Goal: Task Accomplishment & Management: Complete application form

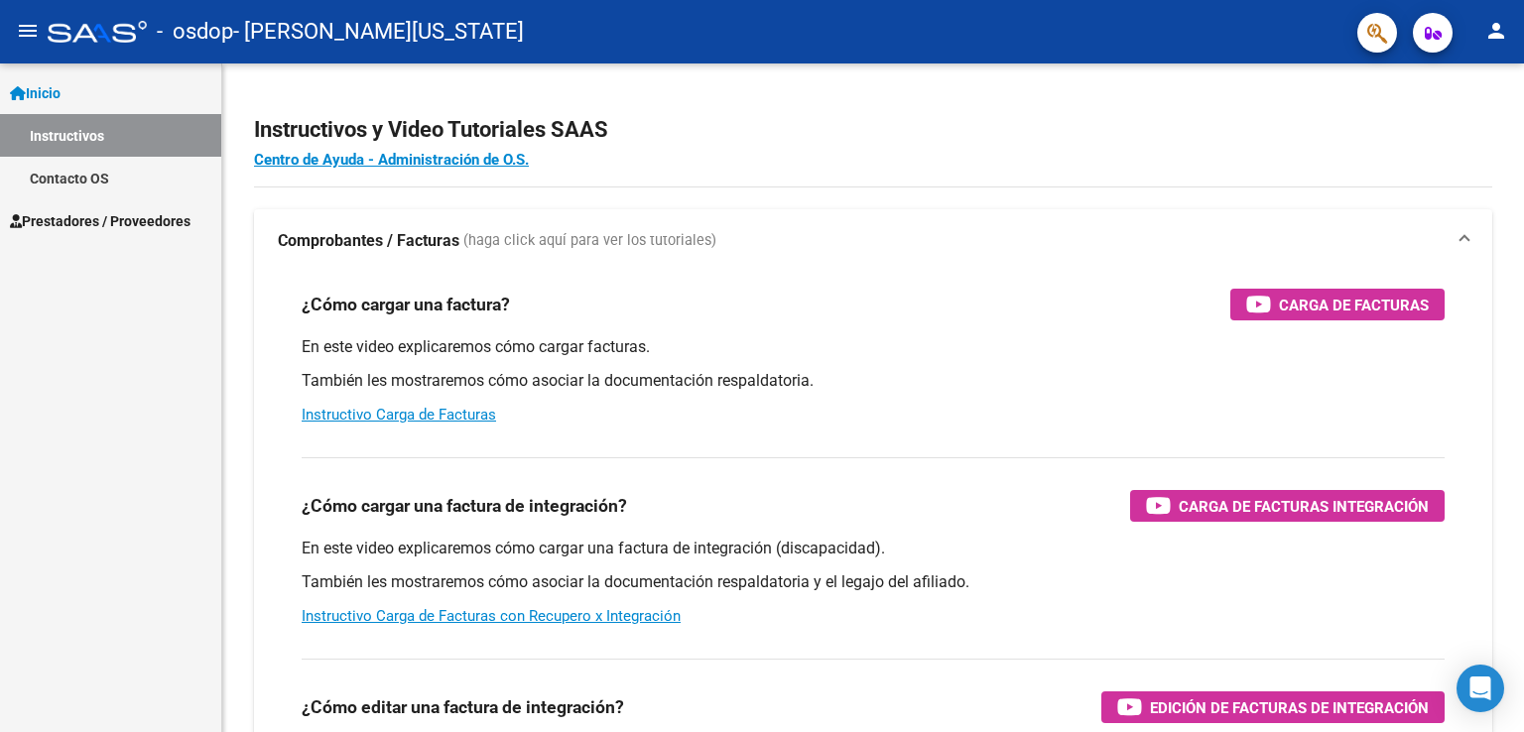
click at [156, 220] on span "Prestadores / Proveedores" at bounding box center [100, 221] width 181 height 22
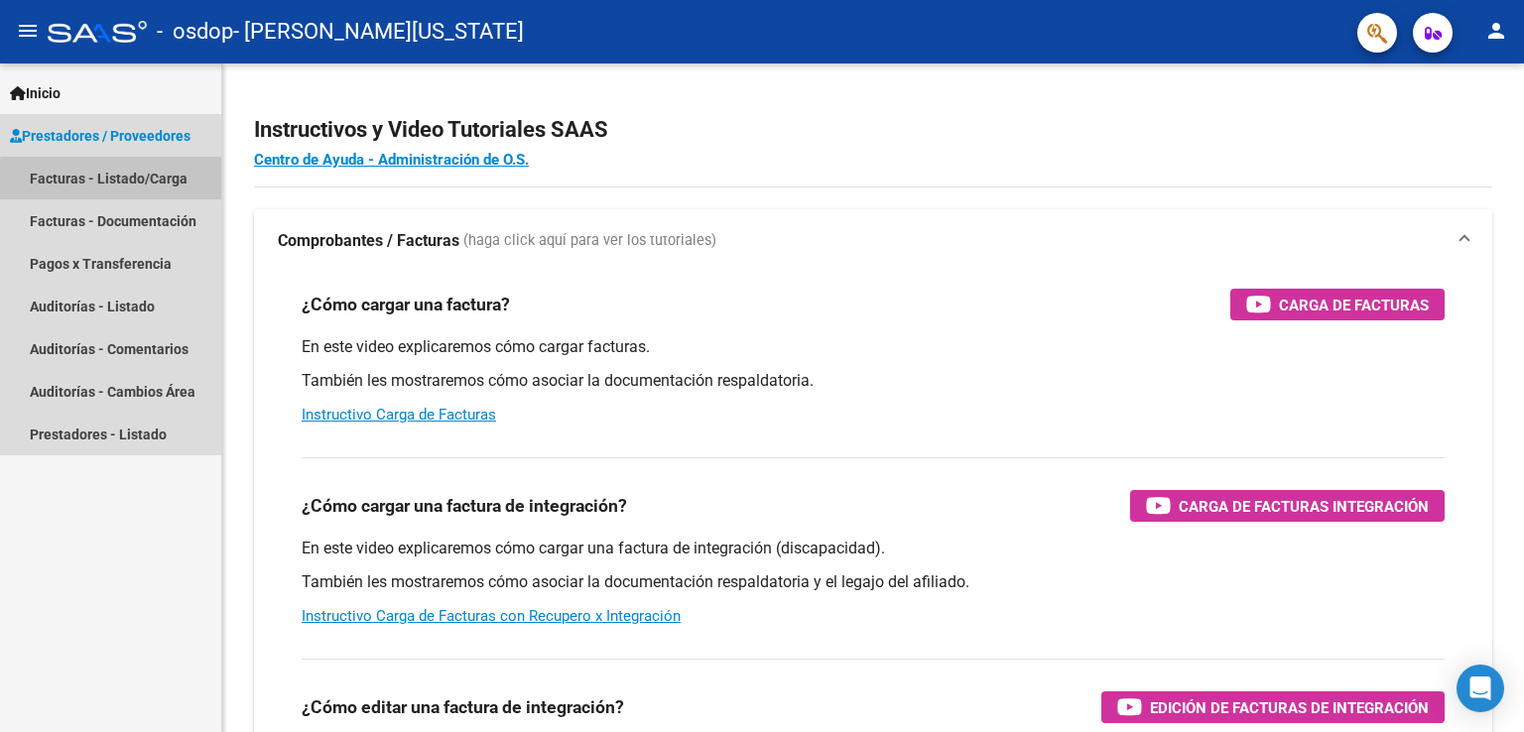
click at [166, 184] on link "Facturas - Listado/Carga" at bounding box center [110, 178] width 221 height 43
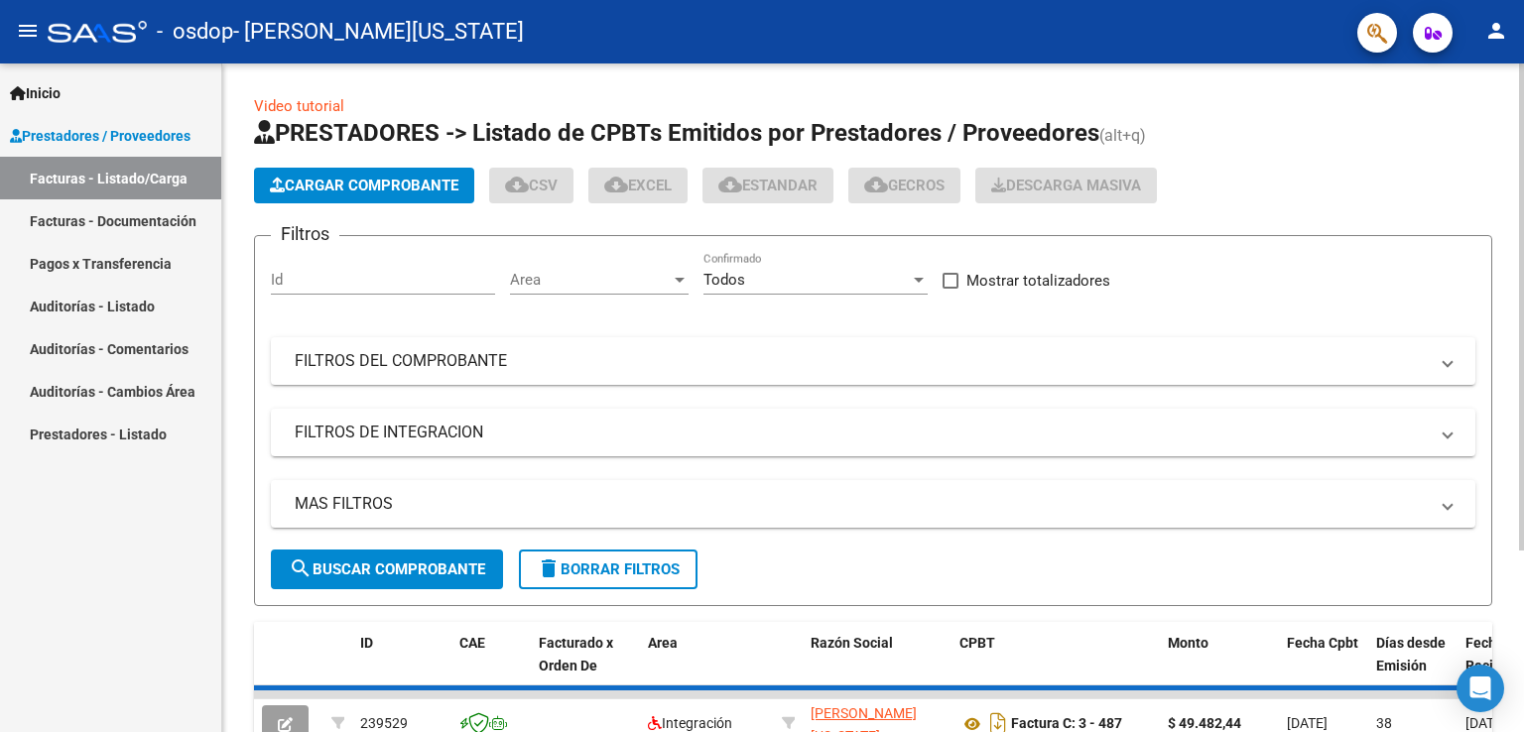
click at [358, 191] on span "Cargar Comprobante" at bounding box center [364, 186] width 188 height 18
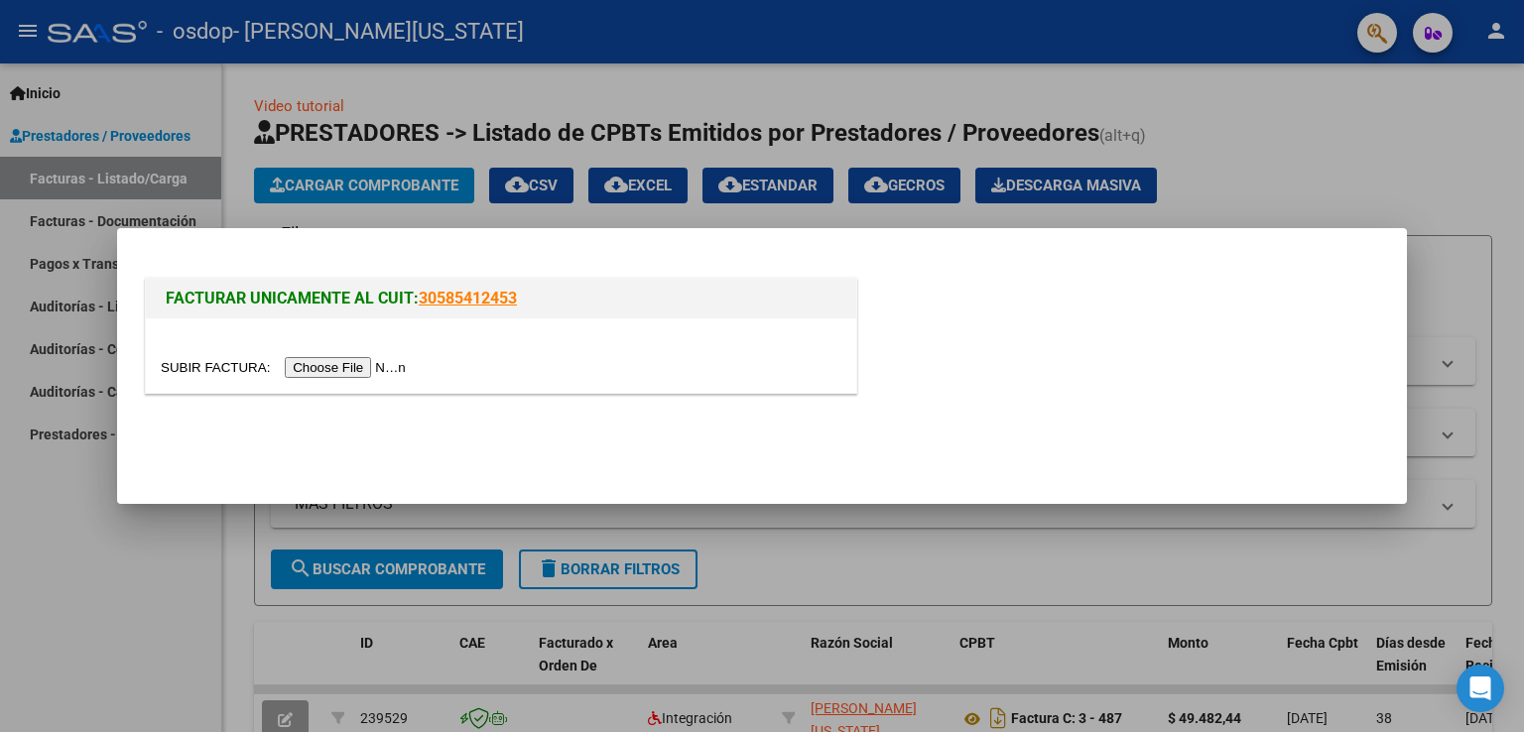
click at [353, 364] on input "file" at bounding box center [286, 367] width 251 height 21
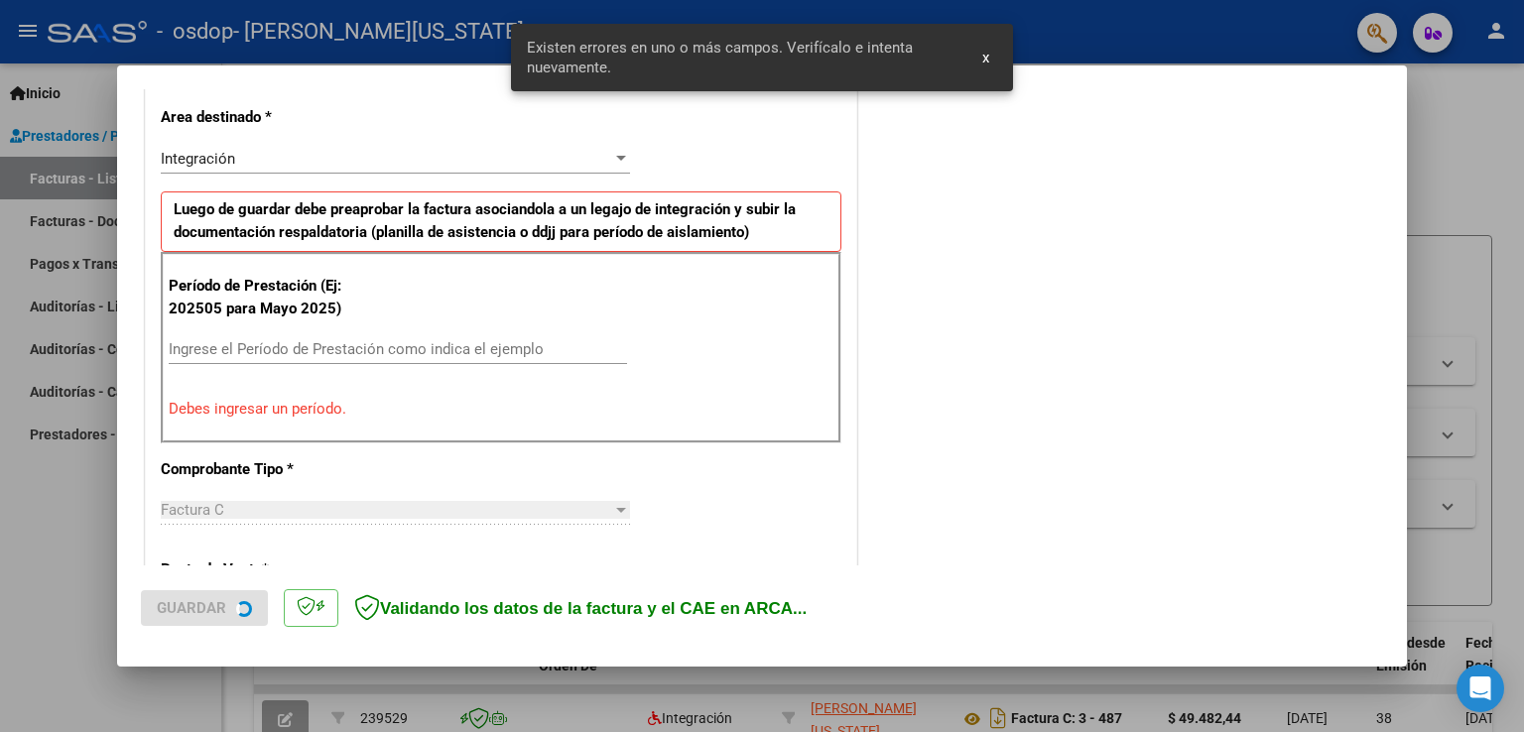
scroll to position [451, 0]
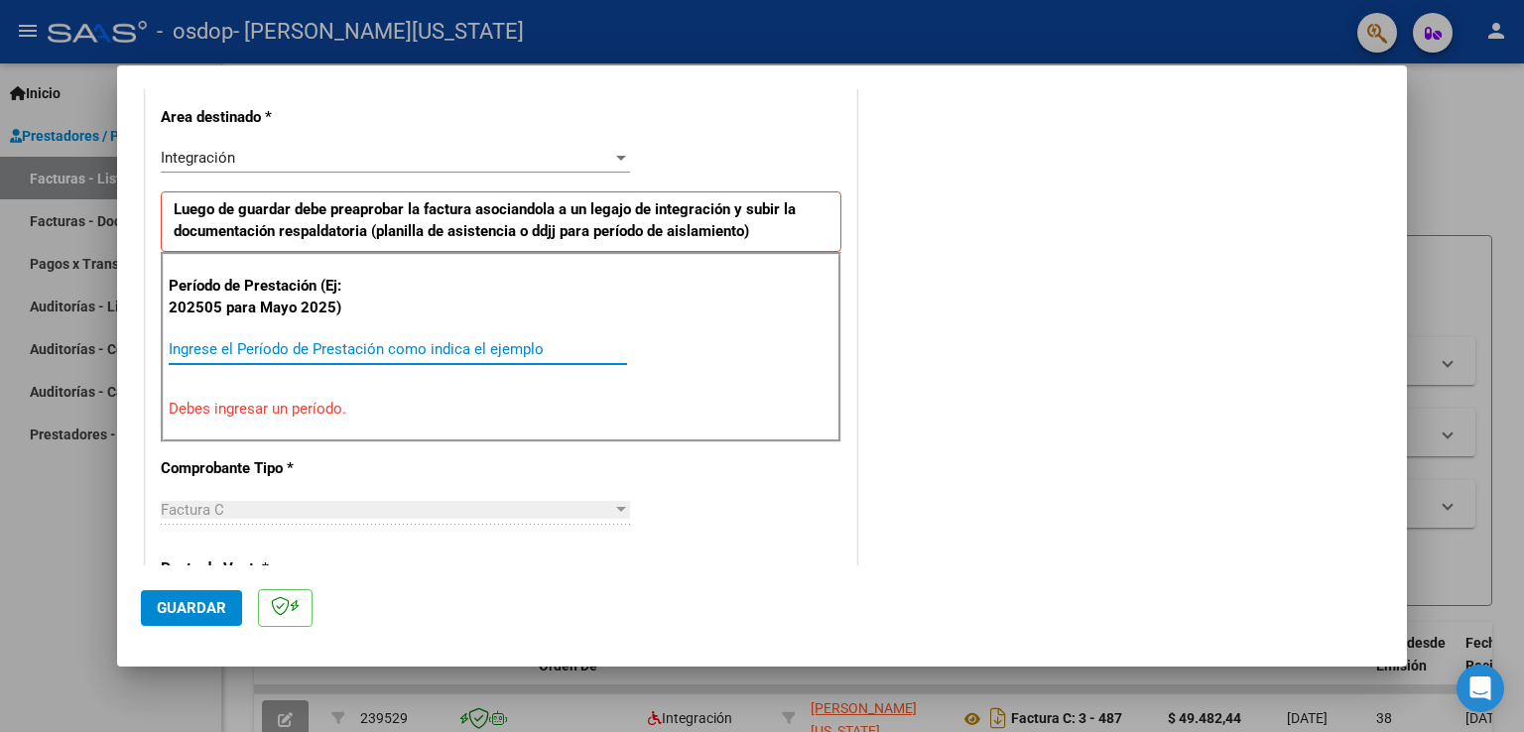
click at [262, 344] on input "Ingrese el Período de Prestación como indica el ejemplo" at bounding box center [398, 349] width 458 height 18
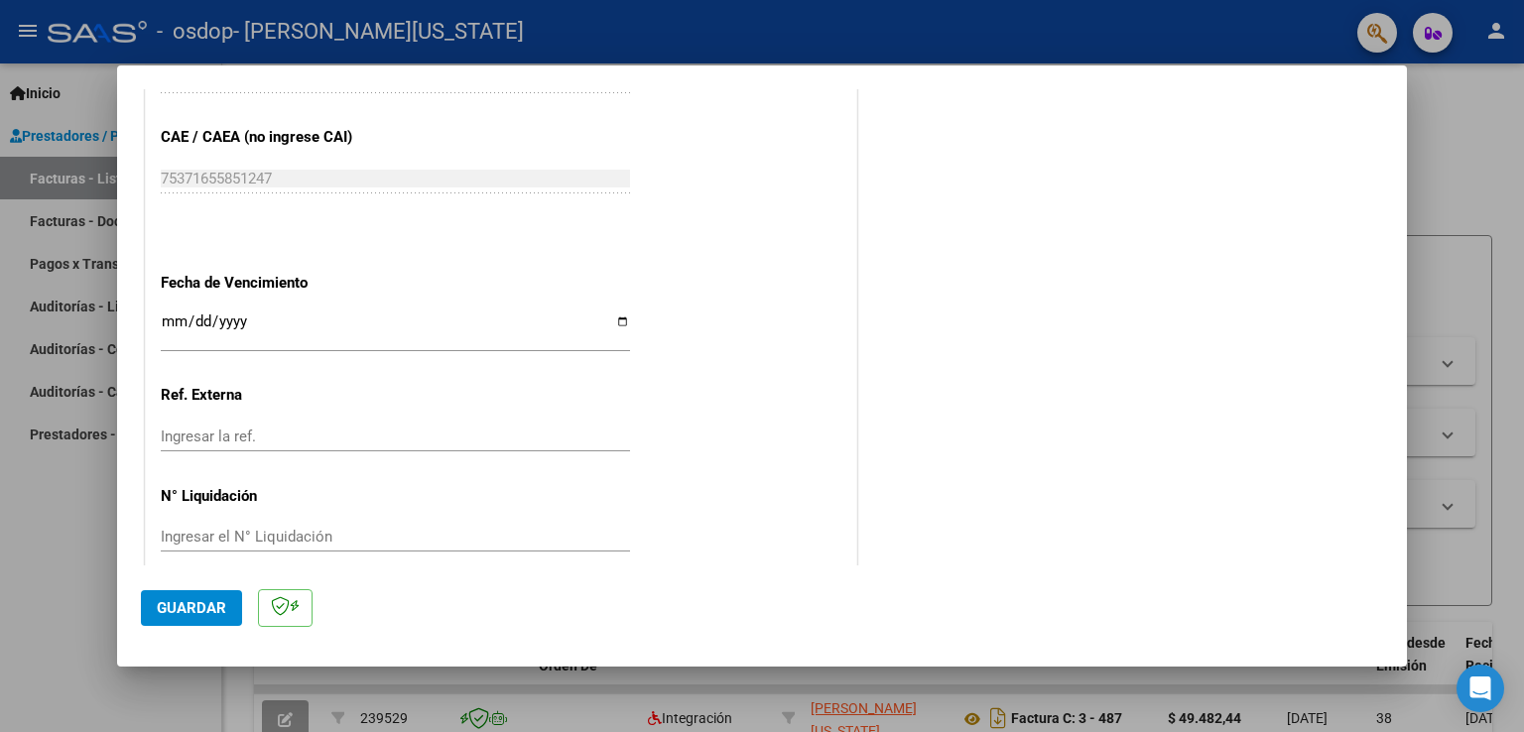
scroll to position [1268, 0]
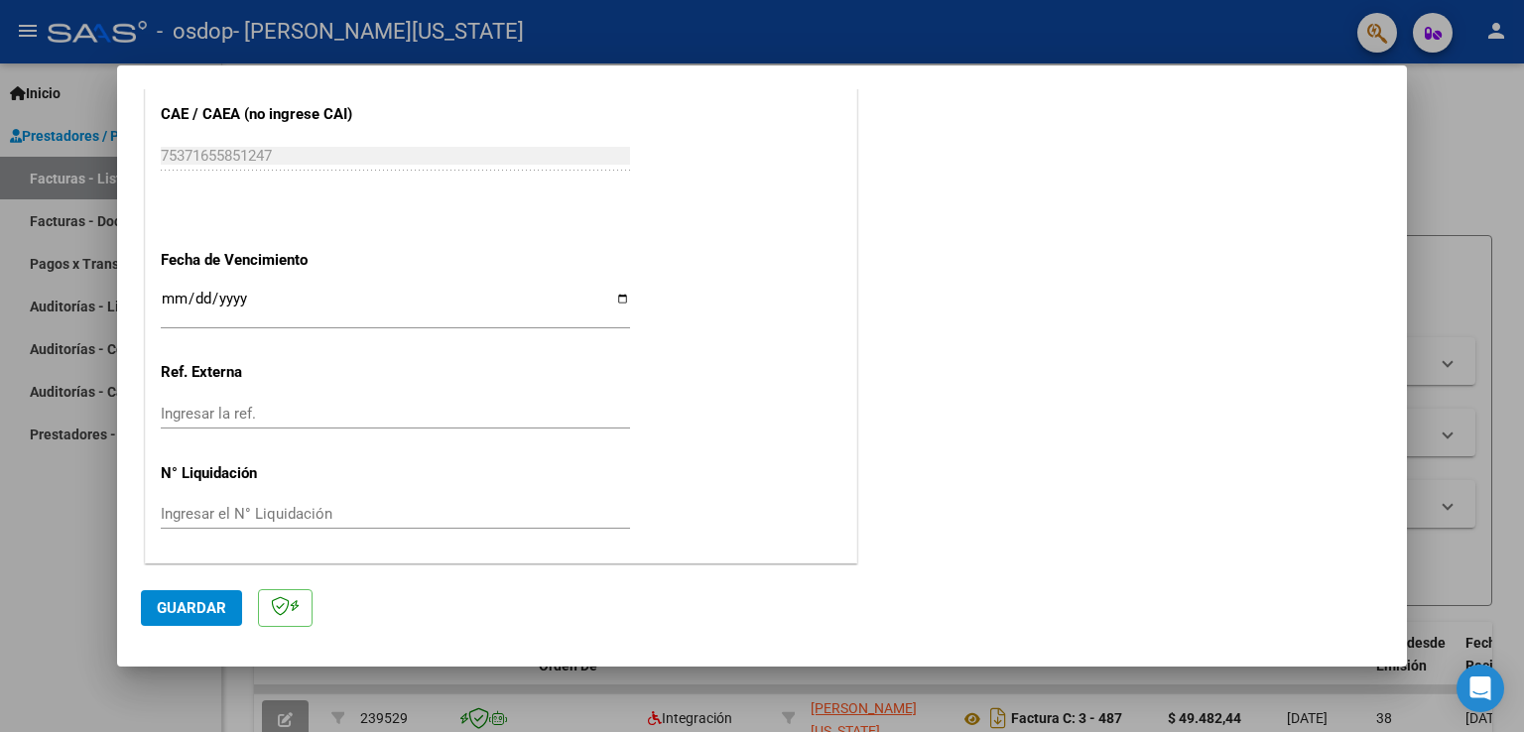
type input "202505"
click at [206, 603] on span "Guardar" at bounding box center [191, 608] width 69 height 18
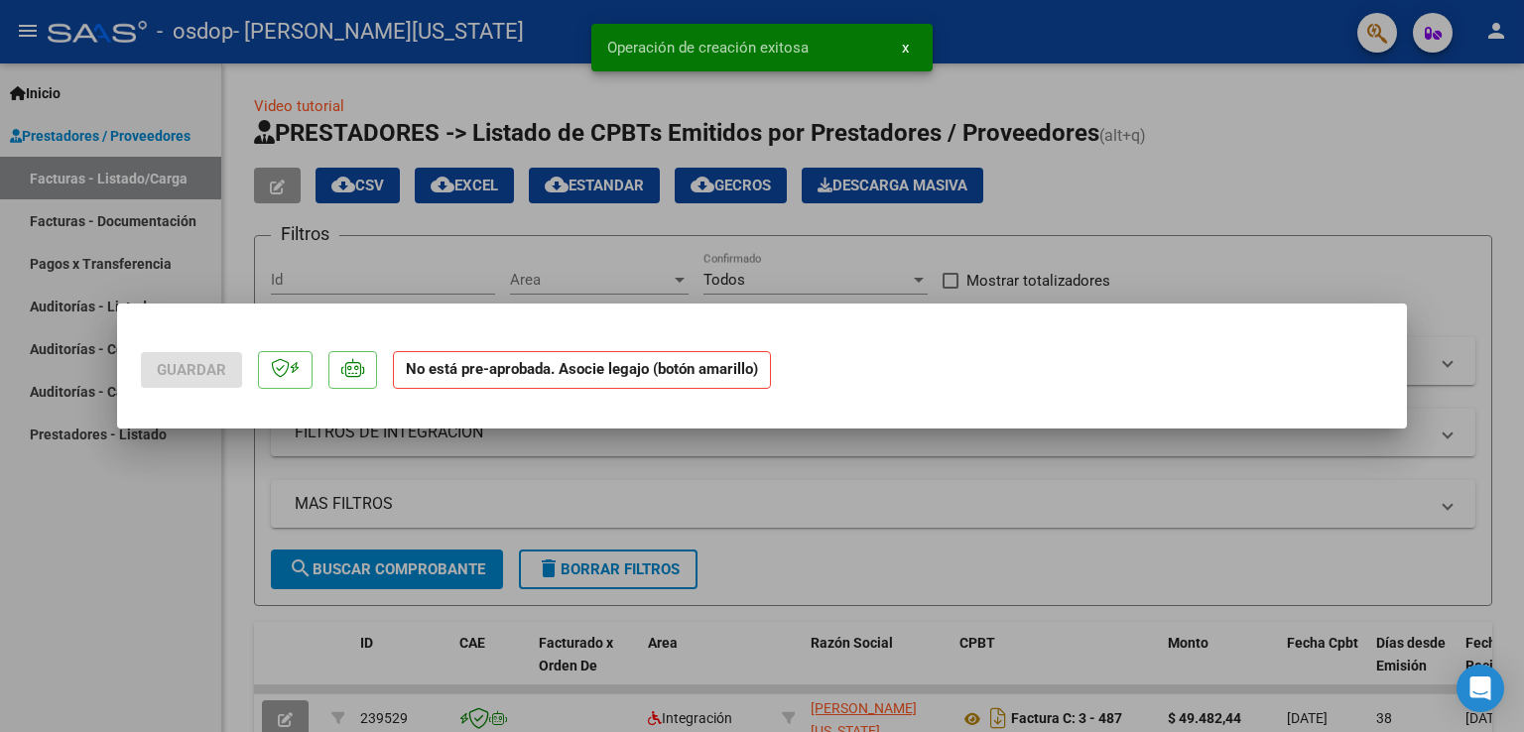
scroll to position [0, 0]
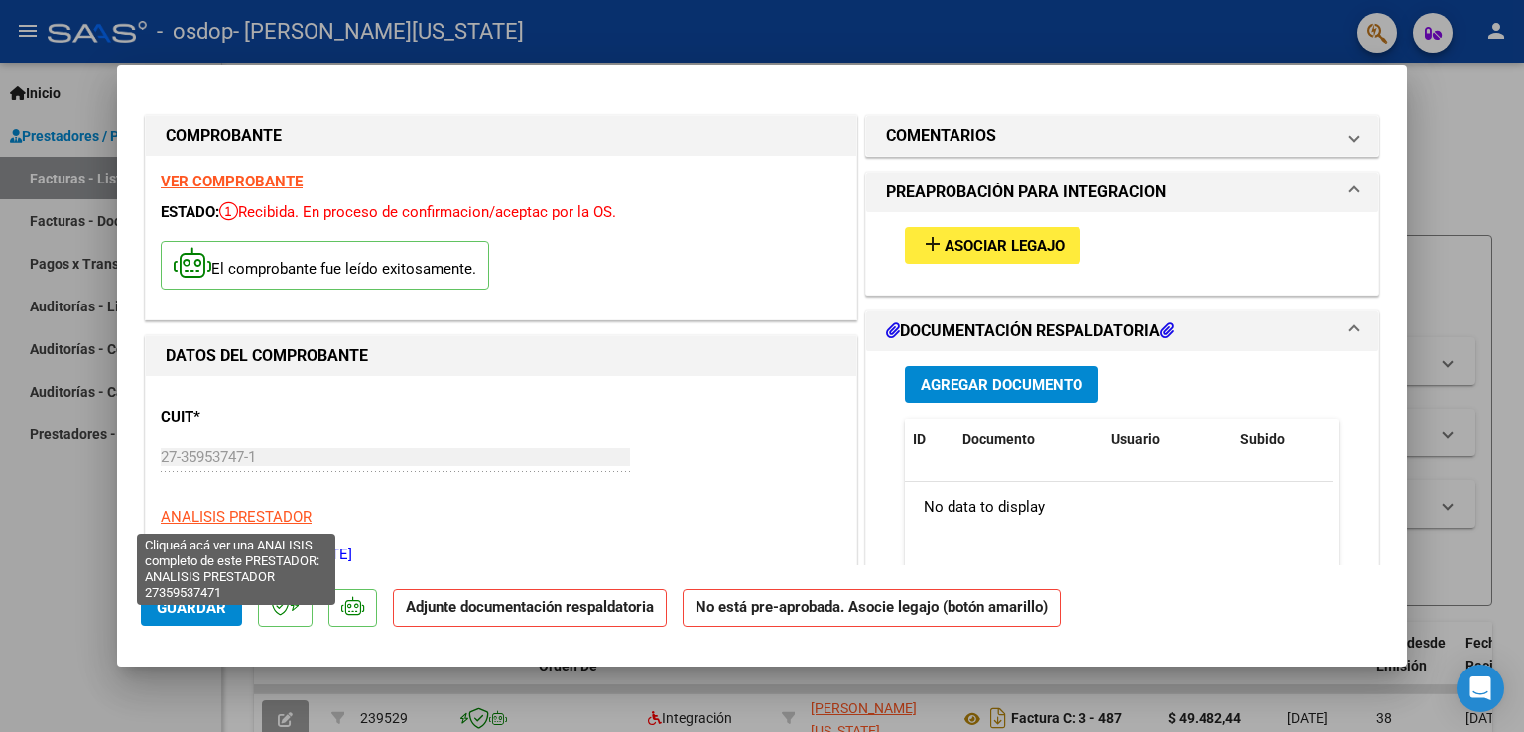
click at [292, 514] on span "ANALISIS PRESTADOR" at bounding box center [236, 517] width 151 height 18
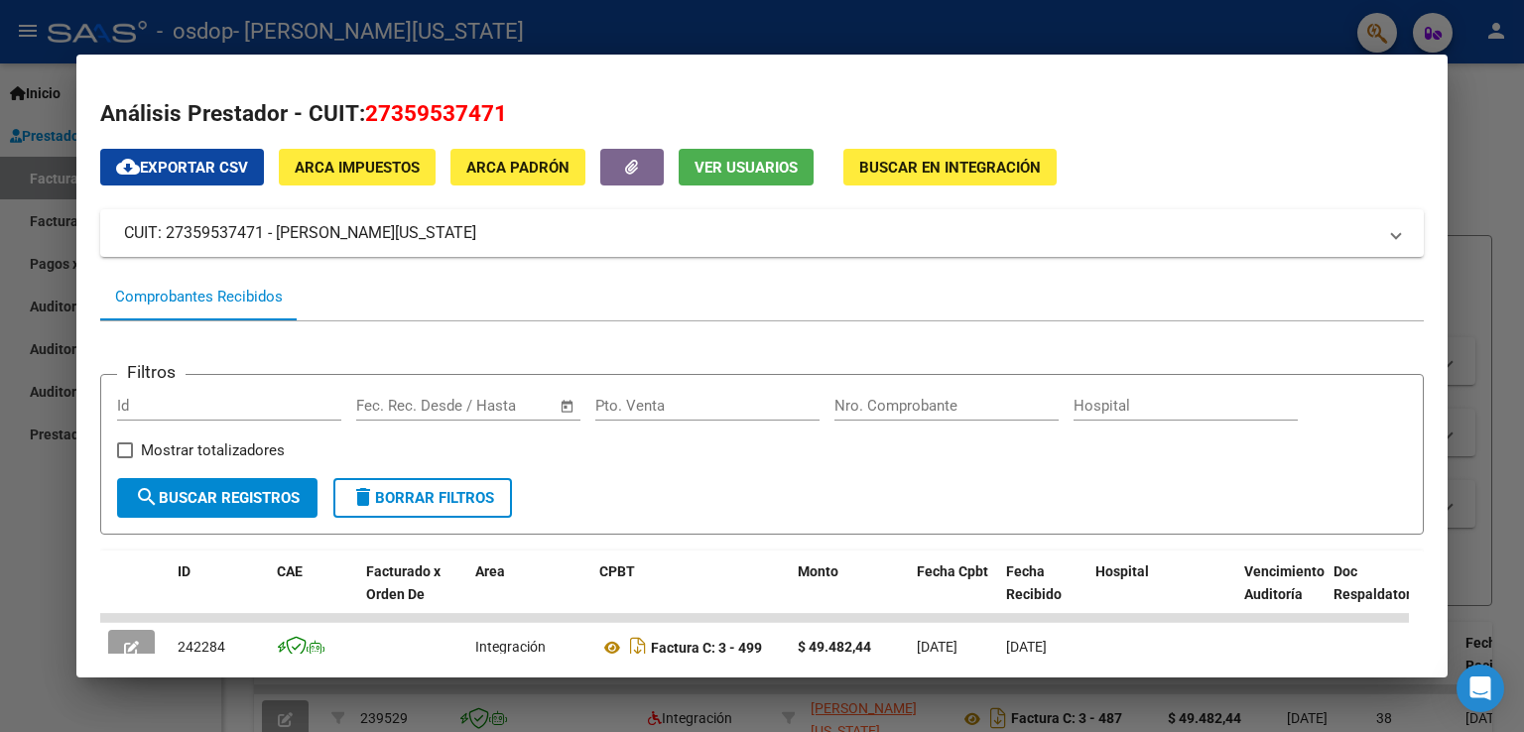
click at [1522, 174] on div at bounding box center [762, 366] width 1524 height 732
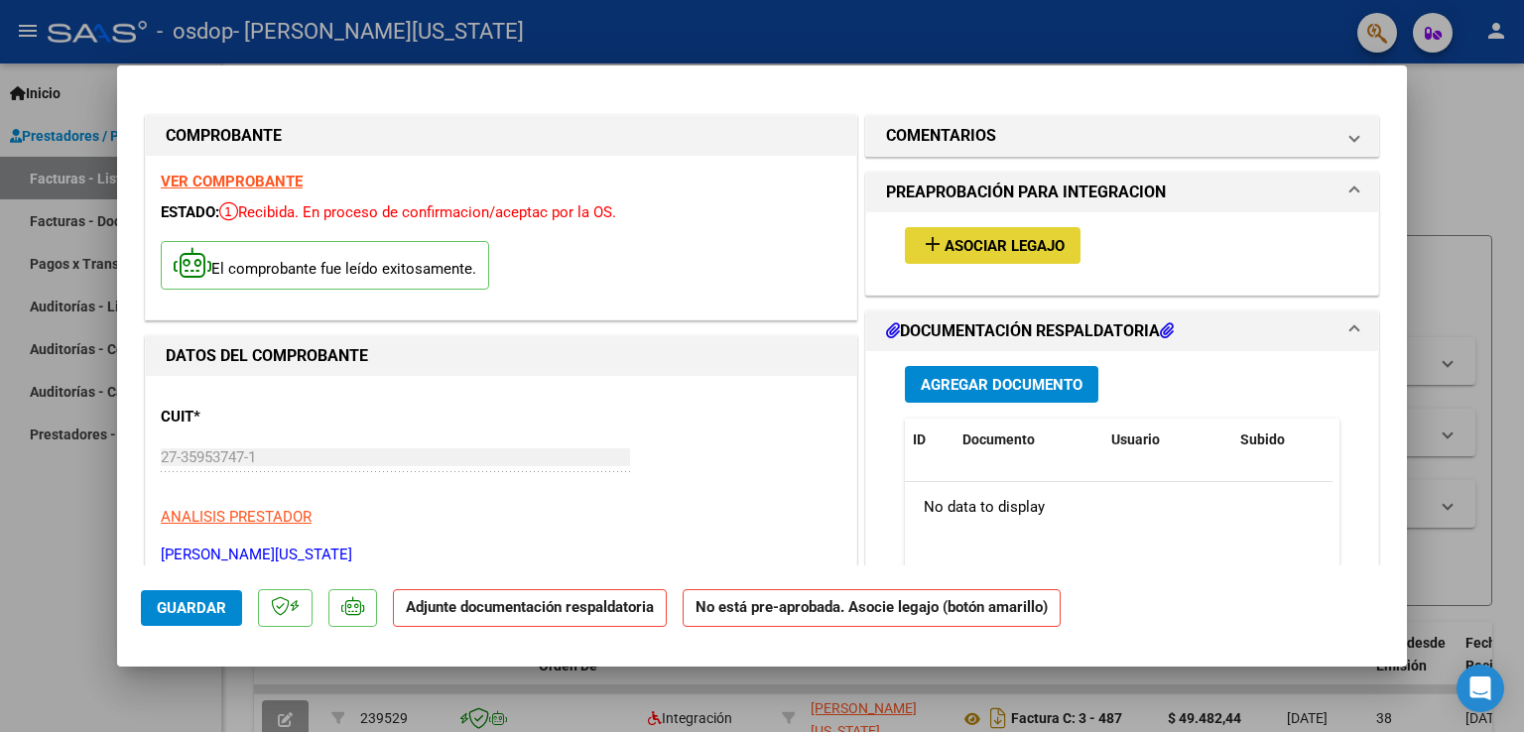
click at [1001, 250] on span "Asociar Legajo" at bounding box center [1004, 246] width 120 height 18
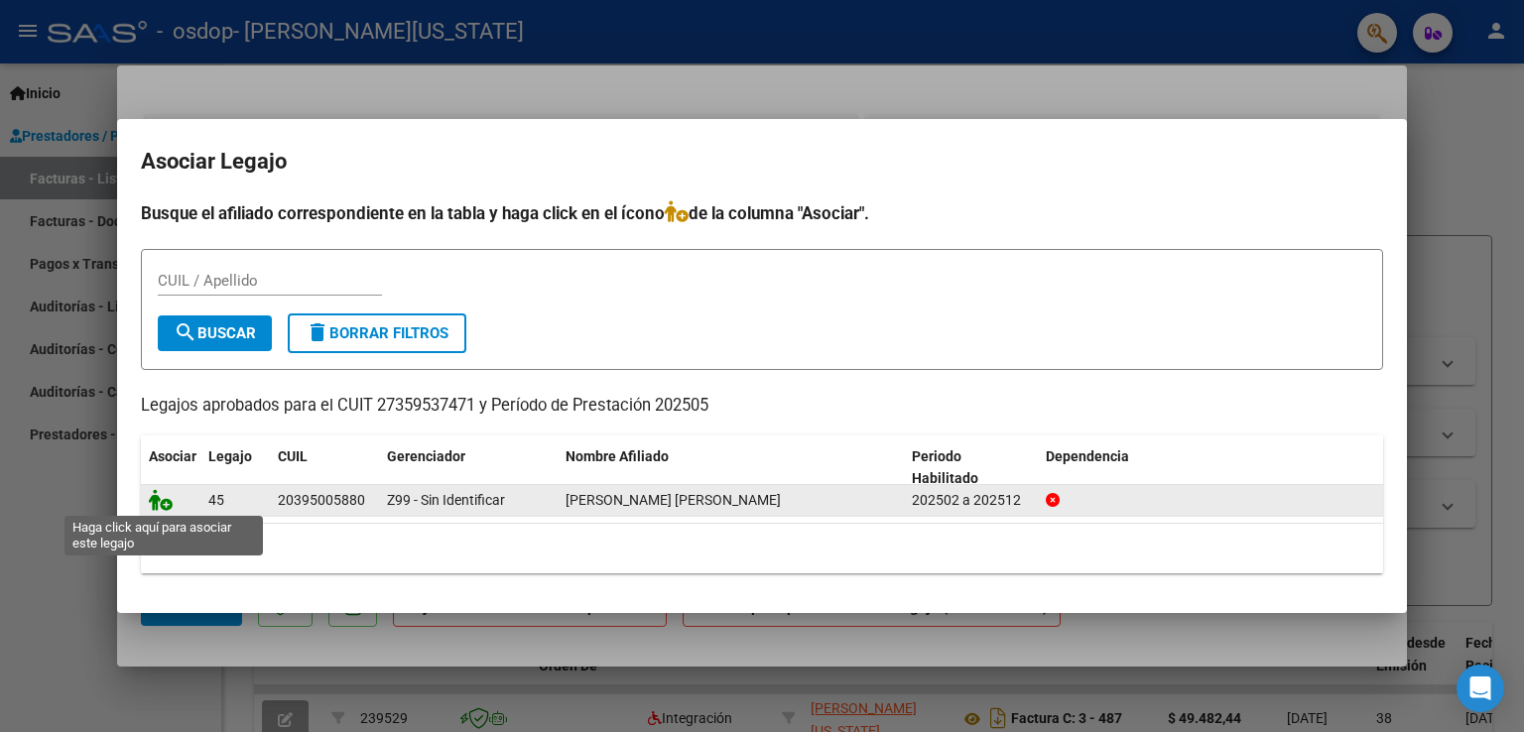
click at [161, 503] on icon at bounding box center [161, 500] width 24 height 22
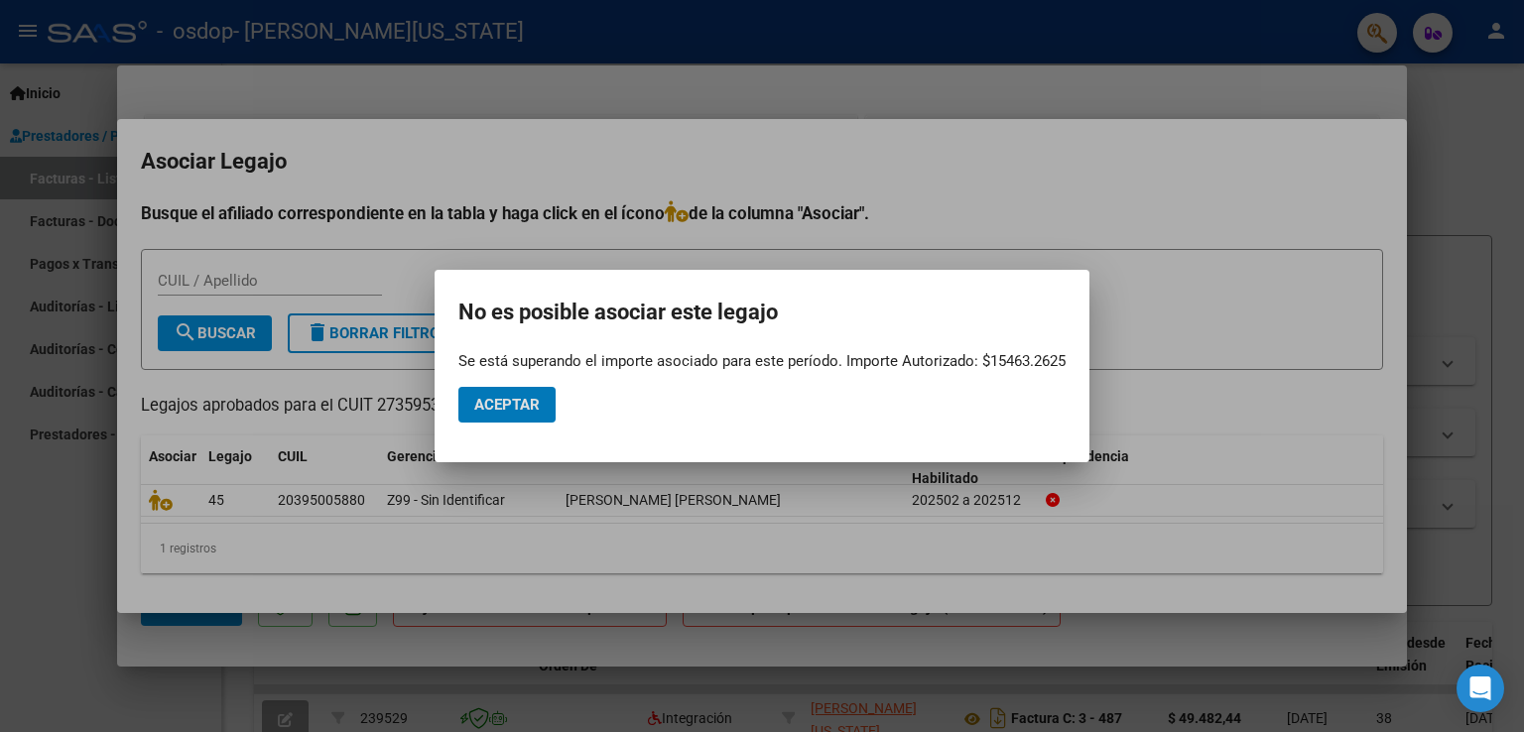
click at [483, 402] on span "Aceptar" at bounding box center [506, 405] width 65 height 18
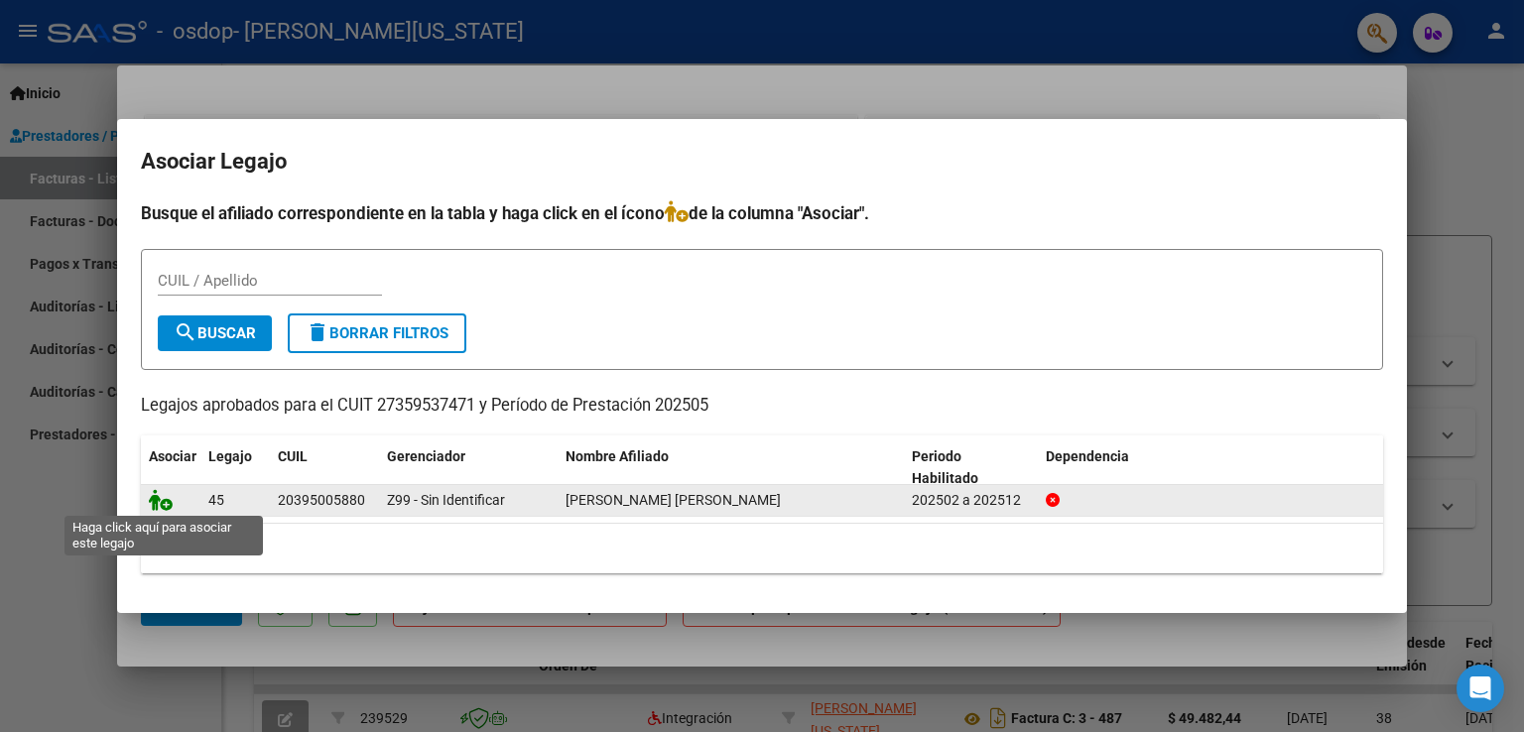
click at [151, 504] on icon at bounding box center [161, 500] width 24 height 22
